Goal: Navigation & Orientation: Go to known website

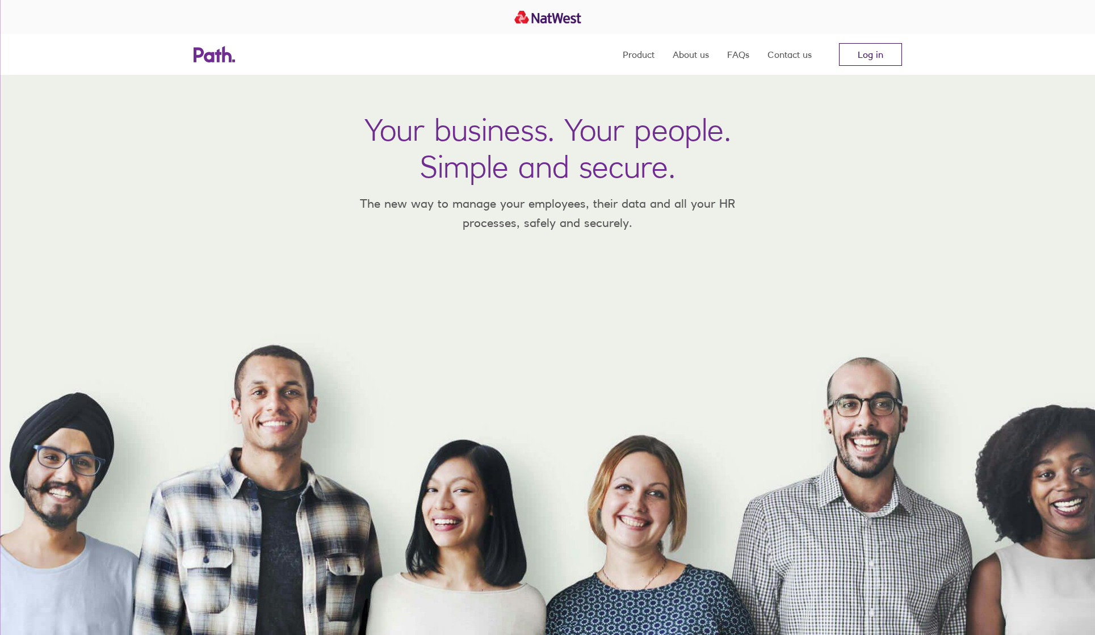
click at [868, 57] on link "Log in" at bounding box center [870, 54] width 63 height 23
click at [864, 56] on link "Log in" at bounding box center [870, 54] width 63 height 23
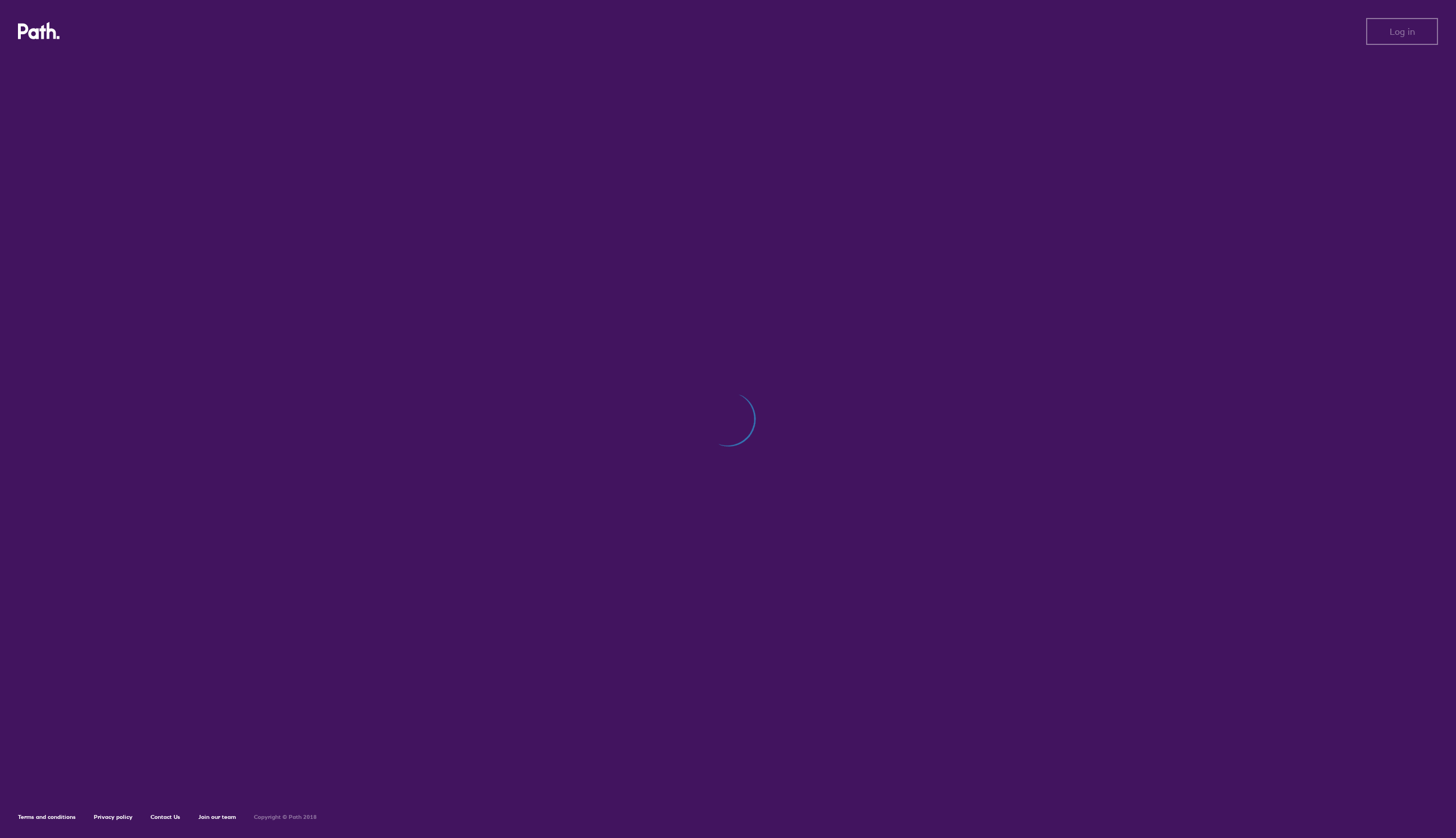
click at [46, 33] on icon at bounding box center [39, 31] width 43 height 18
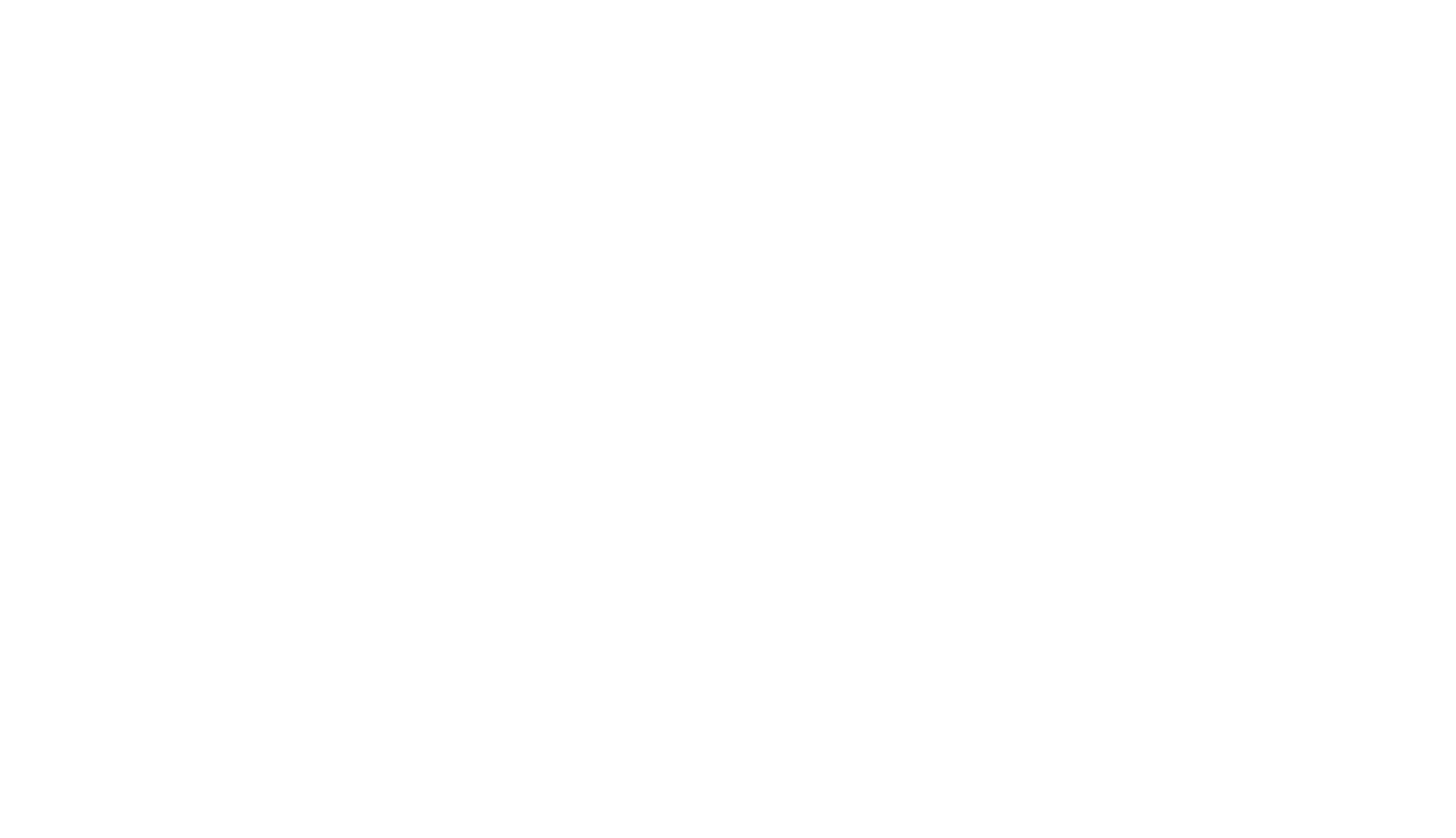
click at [1088, 219] on div at bounding box center [728, 419] width 1456 height 838
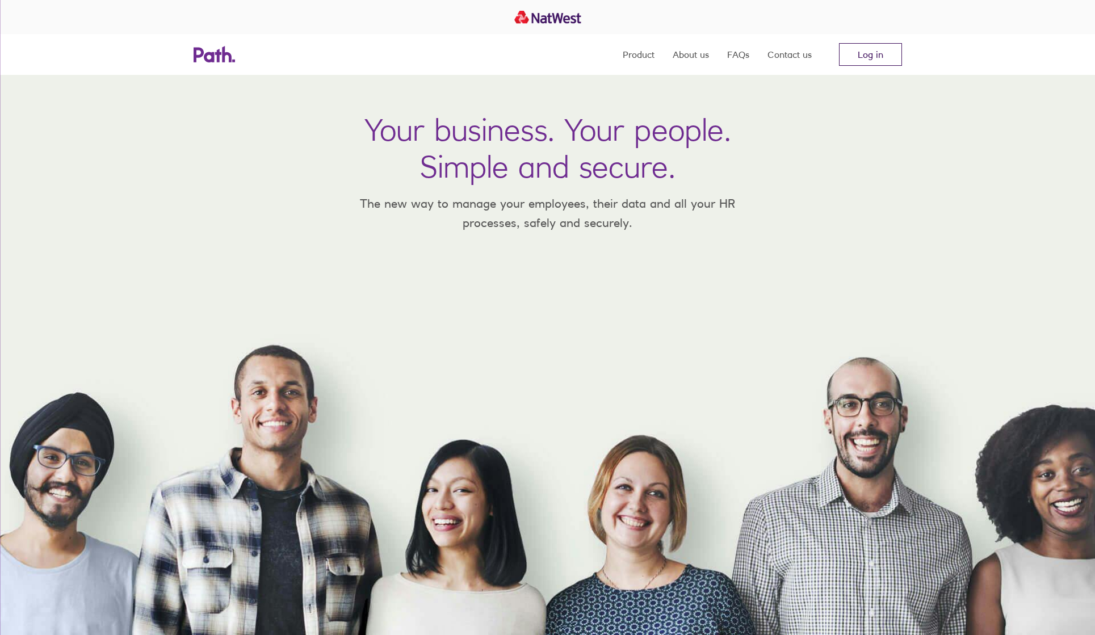
click at [880, 61] on link "Log in" at bounding box center [870, 54] width 63 height 23
